Goal: Transaction & Acquisition: Register for event/course

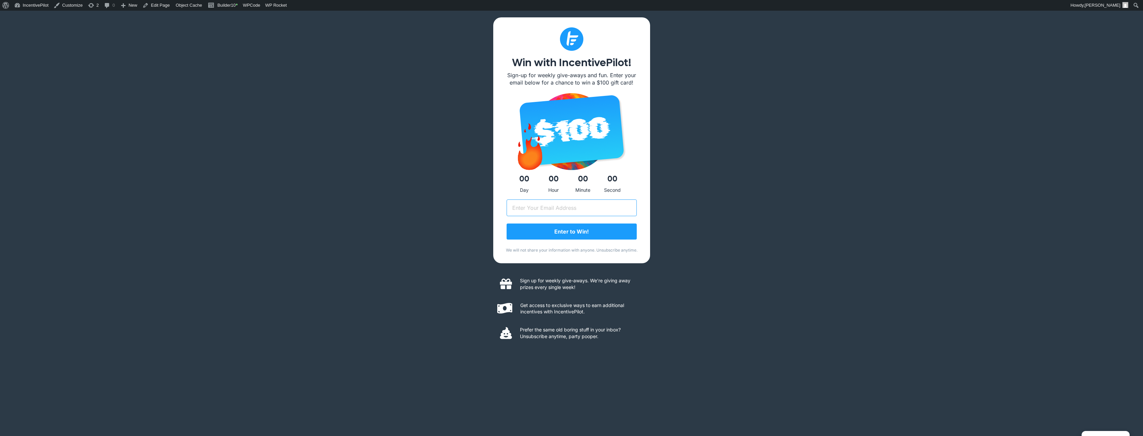
drag, startPoint x: 557, startPoint y: 208, endPoint x: 561, endPoint y: 206, distance: 4.3
click at [557, 208] on input "Email (Required)" at bounding box center [572, 207] width 130 height 17
type input "royphelps+make1@gmail.com"
click at [601, 237] on input "Enter to Win!" at bounding box center [572, 232] width 130 height 16
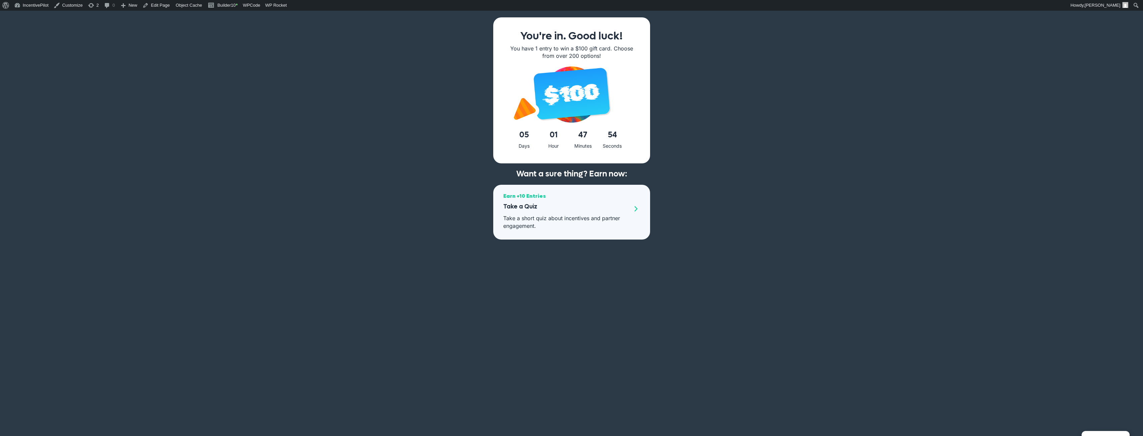
click at [571, 224] on p "Take a short quiz about incentives and partner engagement." at bounding box center [566, 221] width 126 height 15
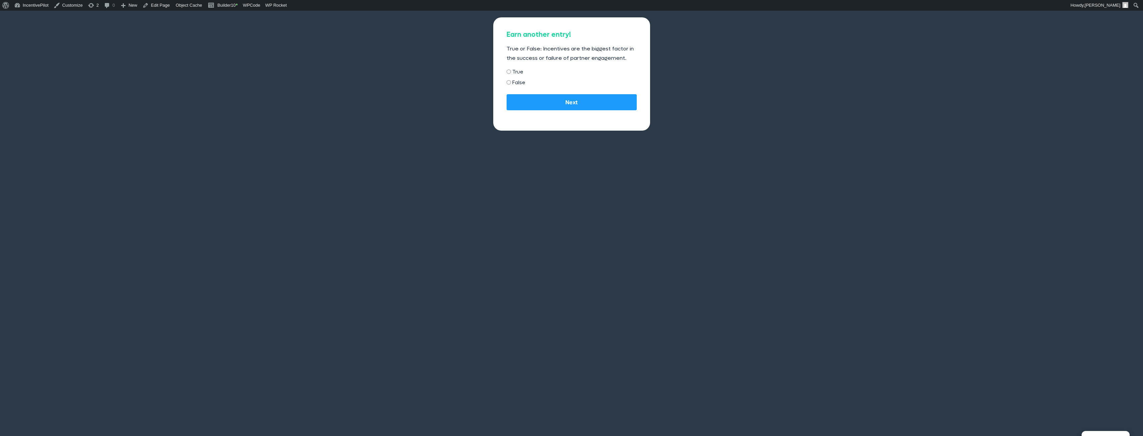
click at [518, 73] on label "True" at bounding box center [517, 71] width 11 height 9
click at [511, 73] on input "True" at bounding box center [509, 71] width 4 height 4
radio input "true"
click at [584, 103] on input "Next" at bounding box center [572, 102] width 130 height 16
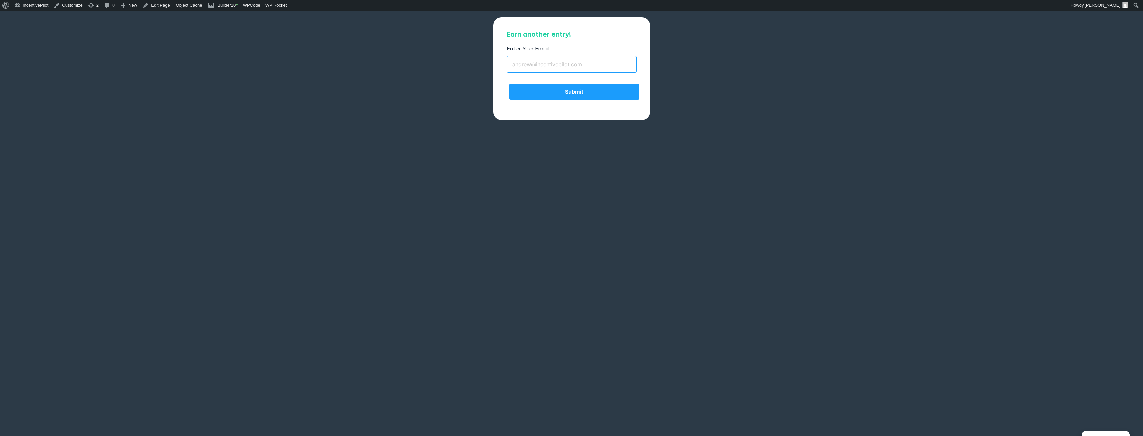
click at [573, 67] on input "Enter Your Email" at bounding box center [572, 64] width 130 height 17
type input "[EMAIL_ADDRESS][DOMAIN_NAME]"
click at [578, 86] on input "Submit" at bounding box center [574, 92] width 130 height 16
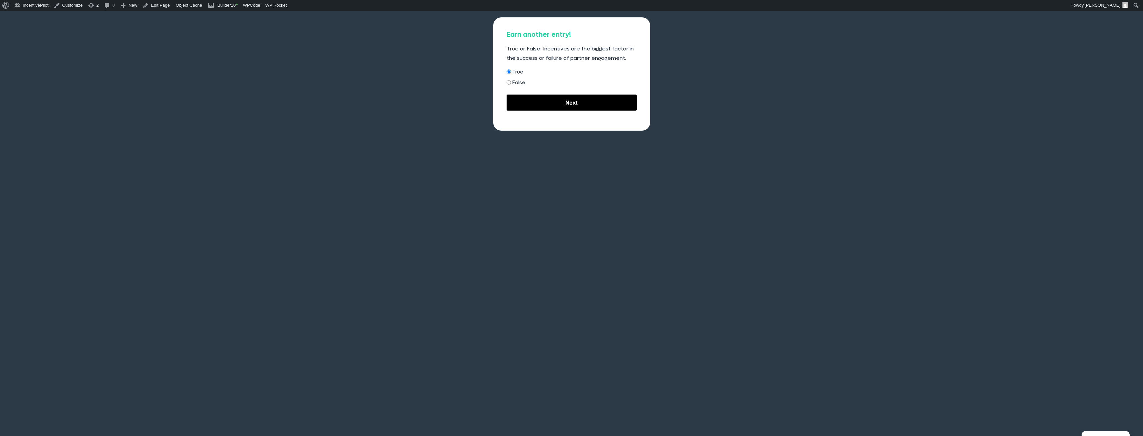
click at [544, 99] on input "Next" at bounding box center [572, 102] width 130 height 16
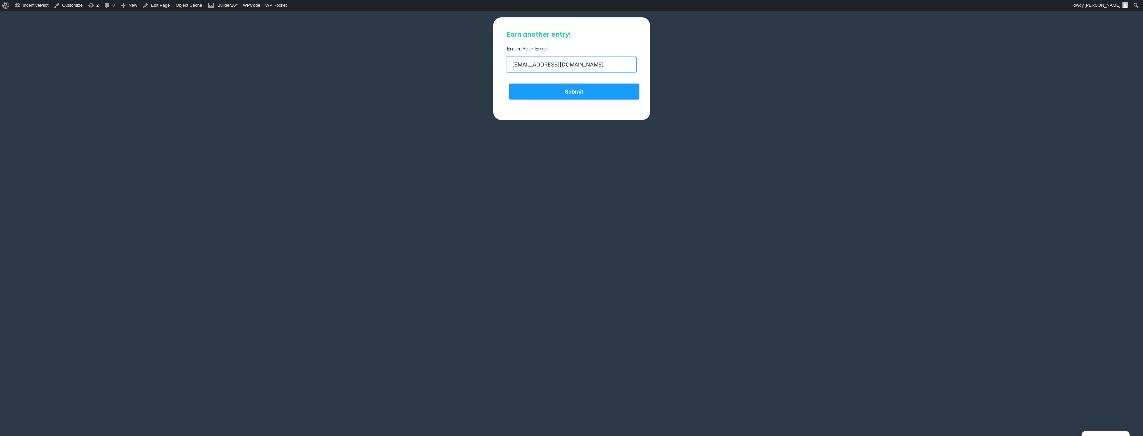
drag, startPoint x: 555, startPoint y: 64, endPoint x: 540, endPoint y: 65, distance: 14.7
click at [540, 65] on input "royphelps+make1@gmail.com" at bounding box center [572, 64] width 130 height 17
type input "royphelps+bulkadd1@gmail.com"
click at [578, 86] on input "Submit" at bounding box center [574, 92] width 130 height 16
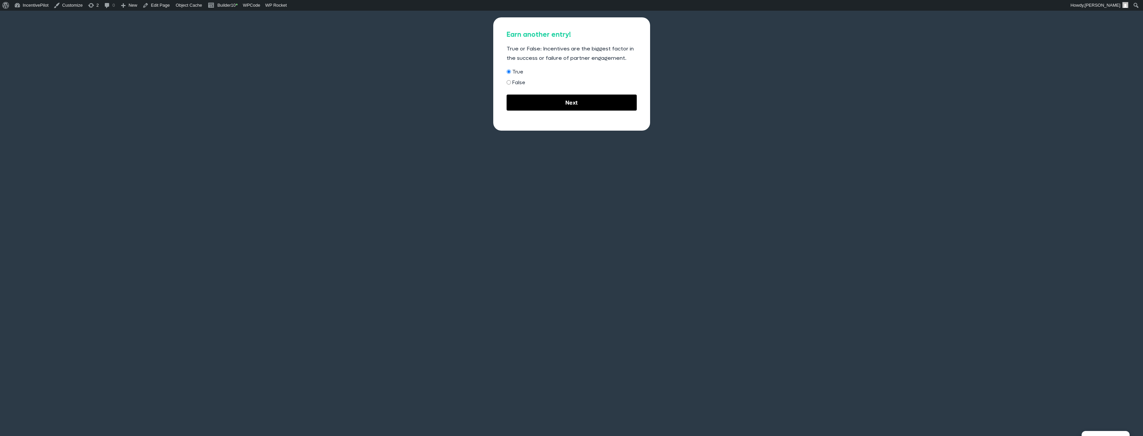
click at [535, 106] on input "Next" at bounding box center [572, 102] width 130 height 16
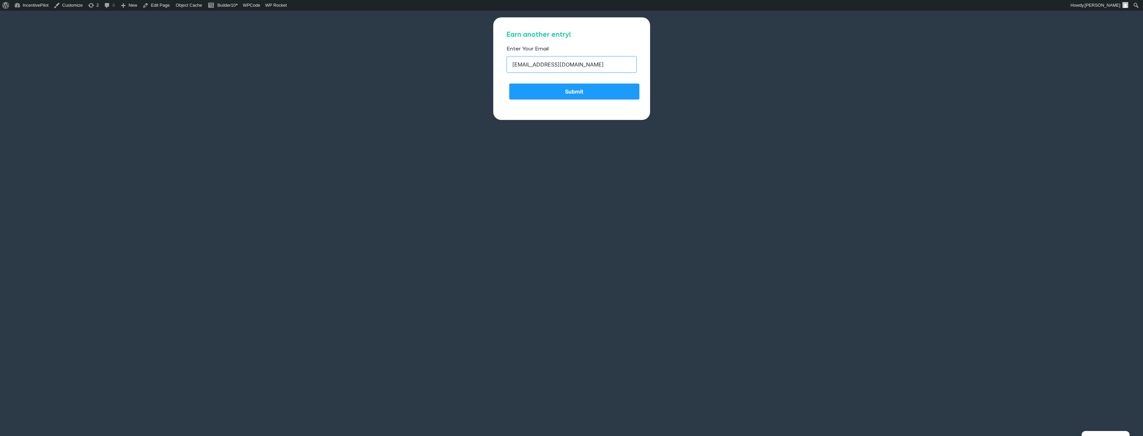
drag, startPoint x: 609, startPoint y: 66, endPoint x: 439, endPoint y: 71, distance: 171.0
click at [439, 71] on div "Earn another entry! Step 2 of 2 100% True or False: Incentives are the biggest …" at bounding box center [571, 229] width 1143 height 436
click at [532, 64] on input "royphelps+bulkadd1@gmail.com" at bounding box center [572, 64] width 130 height 17
drag, startPoint x: 541, startPoint y: 64, endPoint x: 563, endPoint y: 64, distance: 22.4
click at [563, 64] on input "royphelps+bulkadd1@gmail.com" at bounding box center [572, 64] width 130 height 17
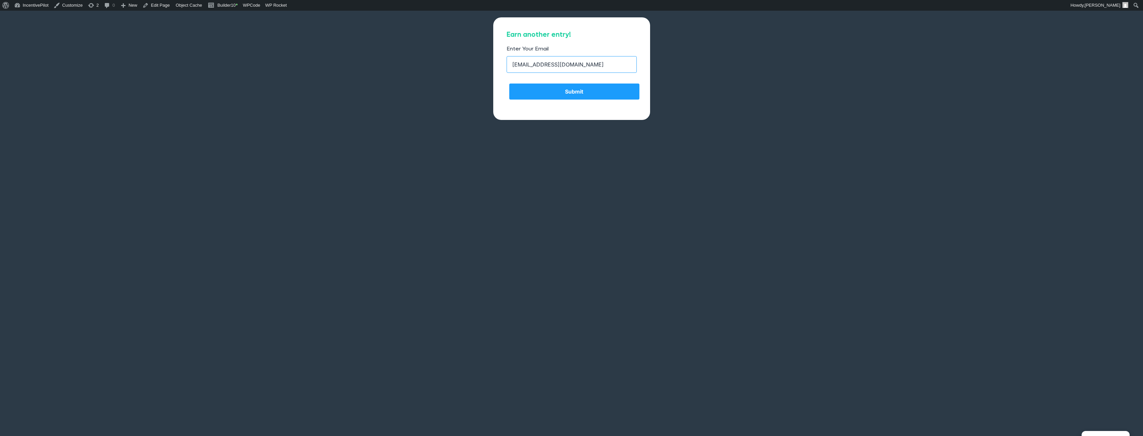
click at [559, 63] on input "royphelps+variablae1@gmail.com" at bounding box center [572, 64] width 130 height 17
click at [568, 67] on input "royphelps+variable1@gmail.com" at bounding box center [572, 64] width 130 height 17
type input "royphelps+variable1@gmail.com"
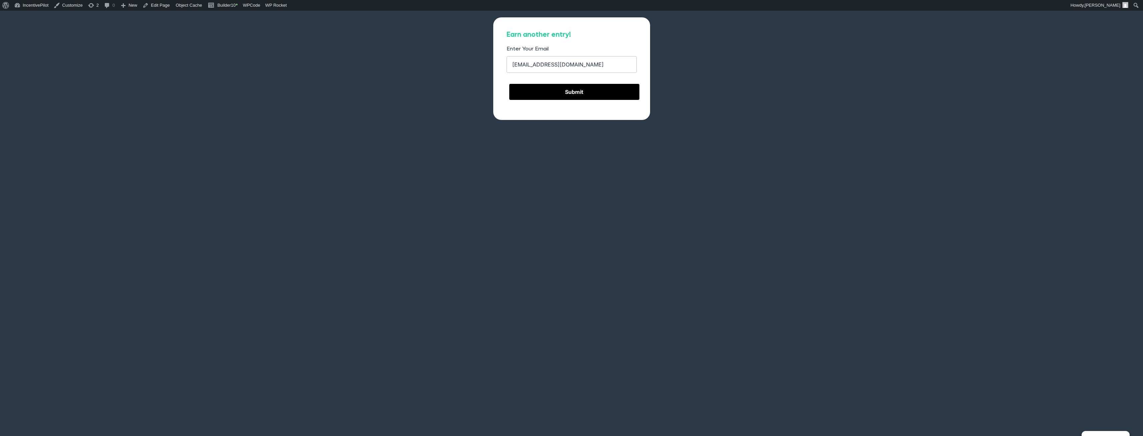
click at [547, 93] on input "Submit" at bounding box center [574, 92] width 130 height 16
